Goal: Information Seeking & Learning: Learn about a topic

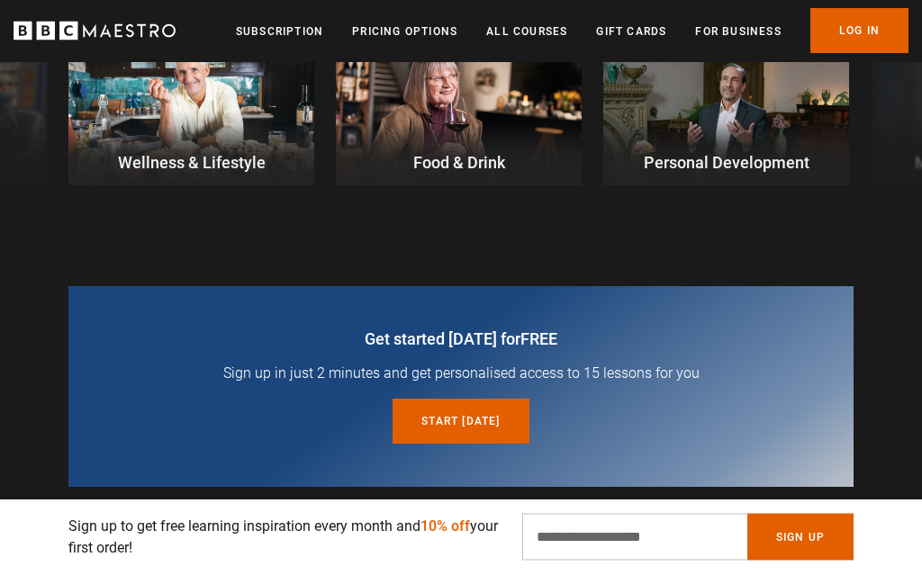
scroll to position [736, 0]
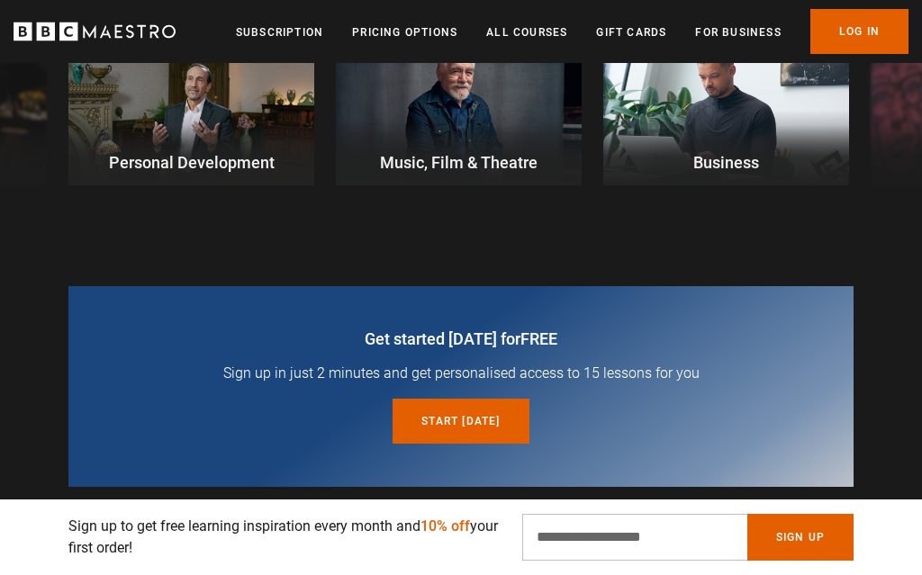
click at [419, 134] on div at bounding box center [459, 116] width 246 height 139
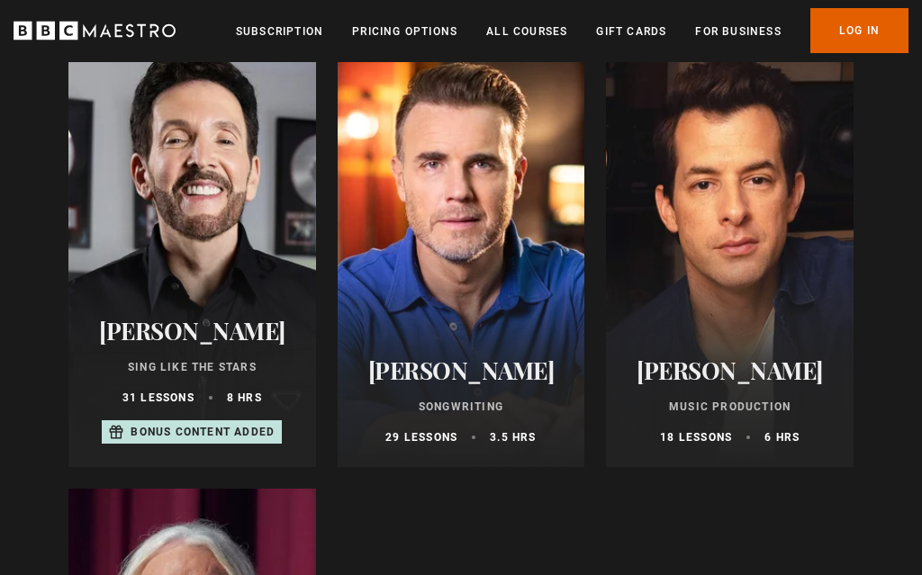
scroll to position [1526, 0]
click at [531, 278] on div at bounding box center [462, 251] width 248 height 432
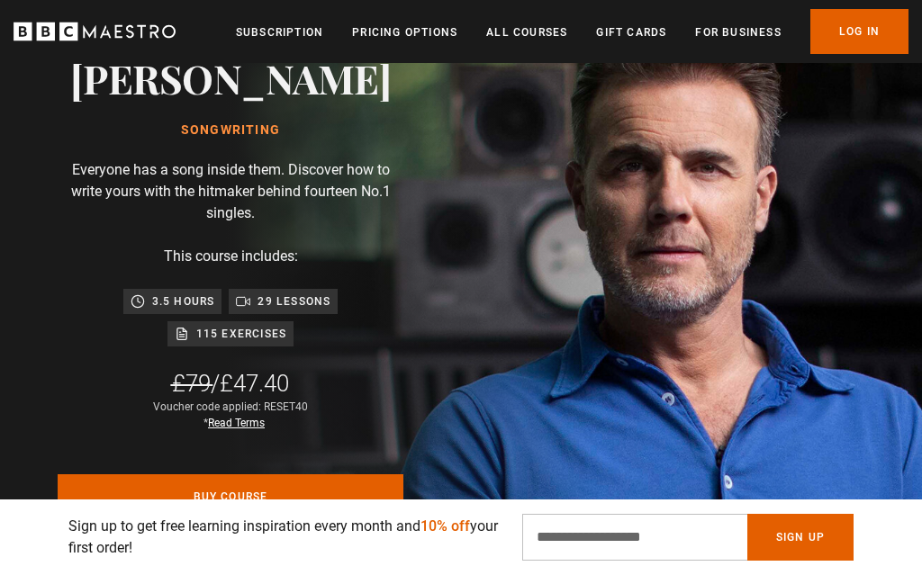
scroll to position [0, 235]
click at [43, 397] on div "Gary Barlow Songwriting Everyone has a song inside them. Discover how to write …" at bounding box center [230, 319] width 461 height 744
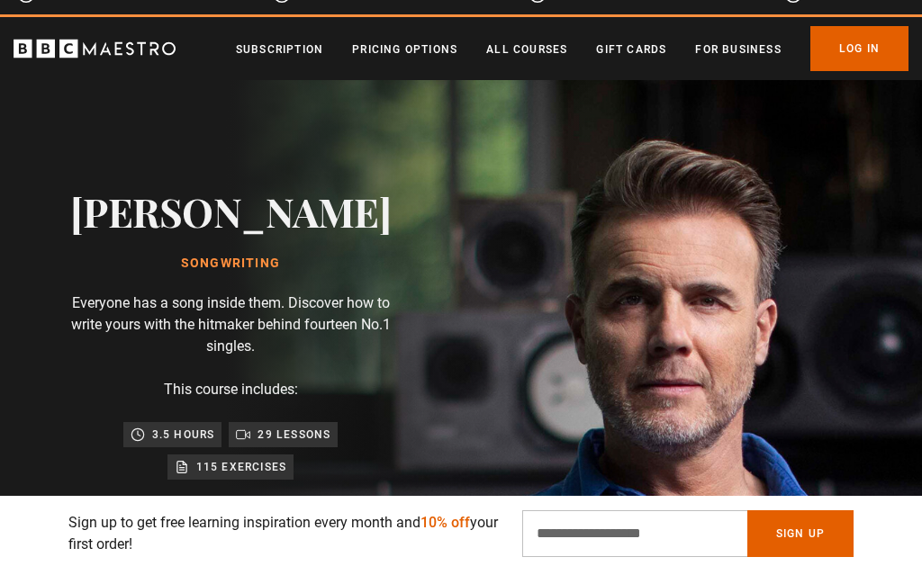
scroll to position [78, 0]
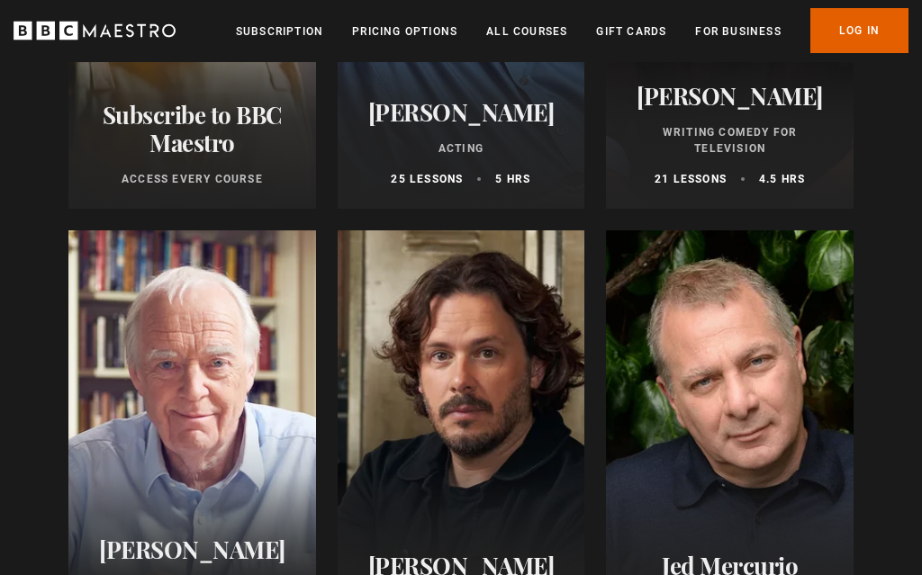
scroll to position [911, 0]
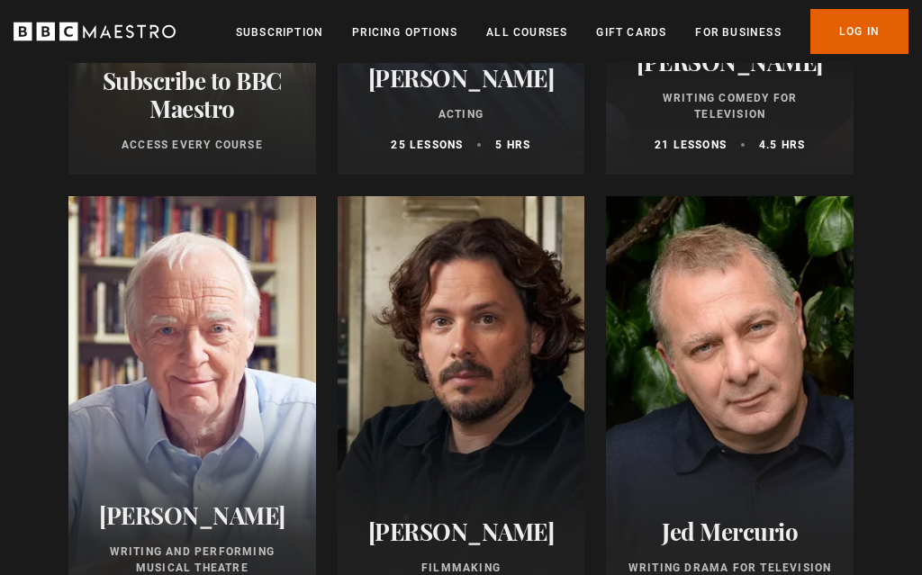
click at [455, 423] on div at bounding box center [462, 412] width 248 height 432
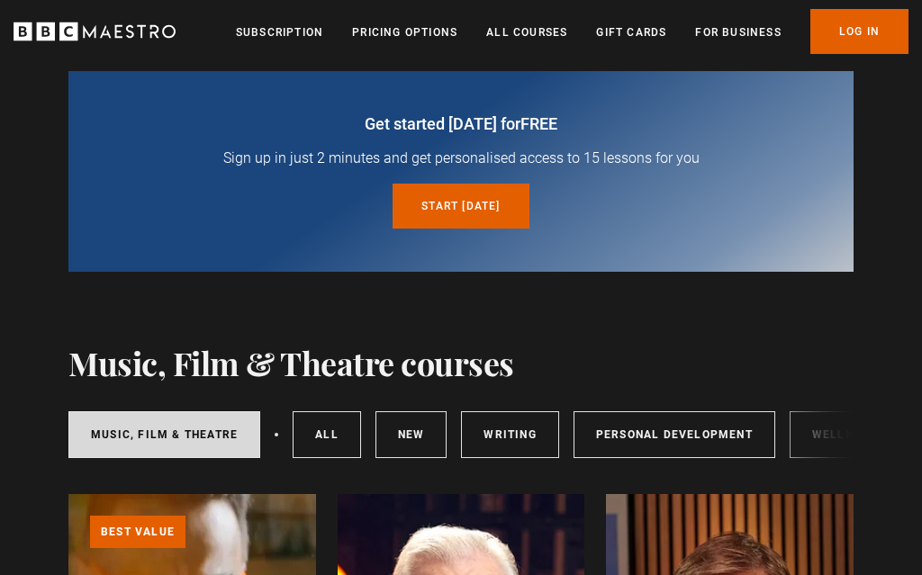
scroll to position [158, 0]
